Goal: Go to known website: Go to known website

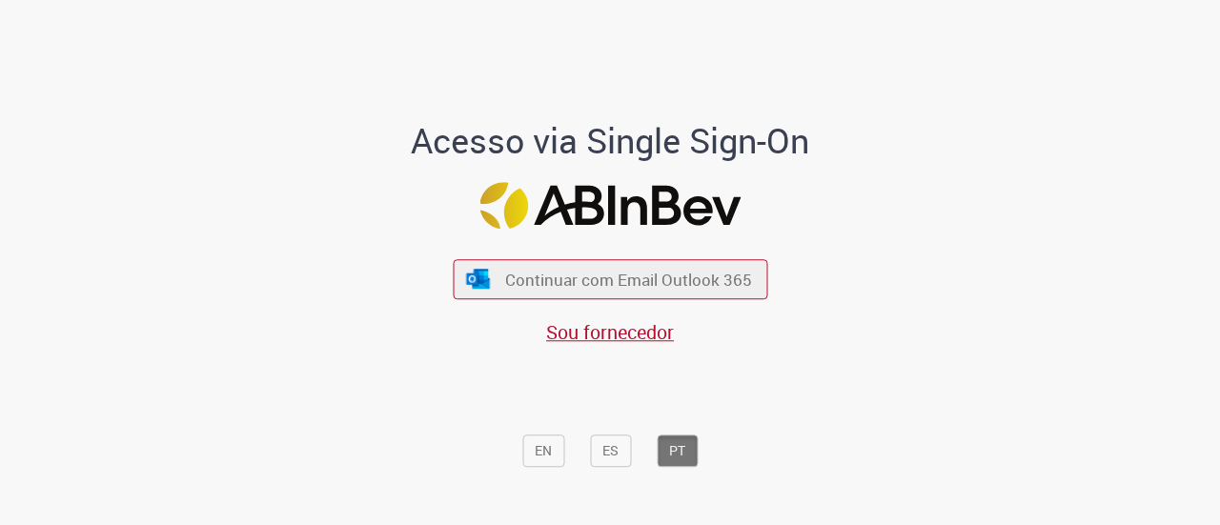
click at [666, 285] on span "Continuar com Email Outlook 365" at bounding box center [628, 280] width 247 height 22
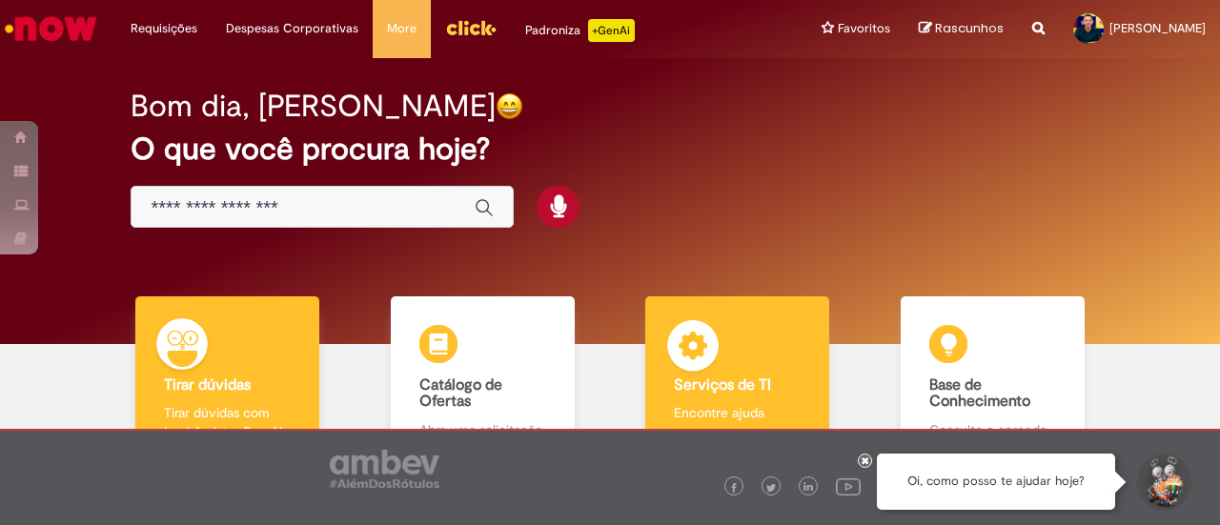
click at [702, 344] on img at bounding box center [693, 348] width 57 height 57
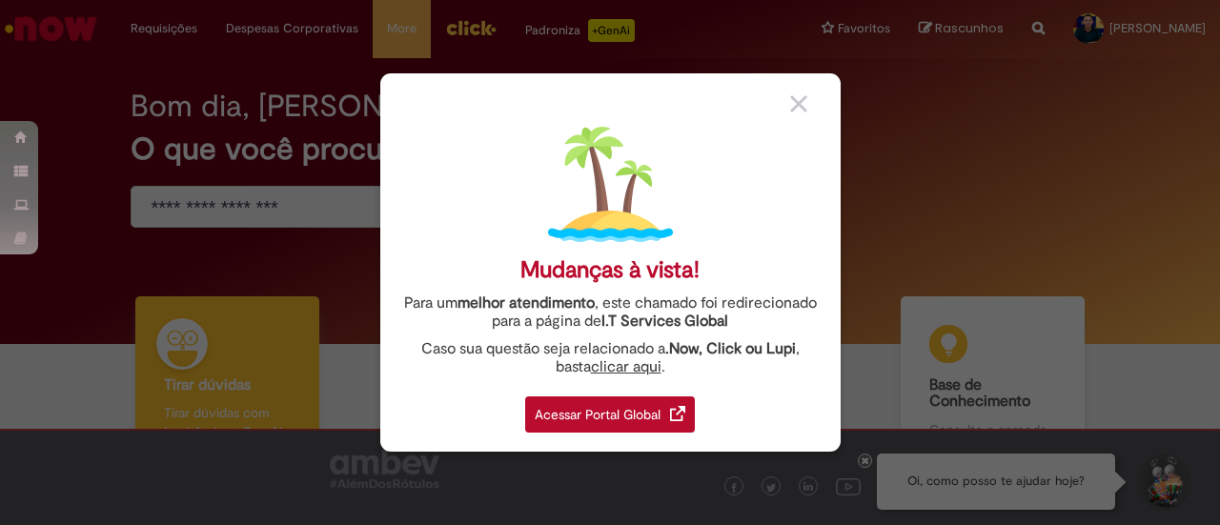
click at [593, 420] on div "Acessar Portal Global" at bounding box center [610, 415] width 170 height 36
